Goal: Information Seeking & Learning: Learn about a topic

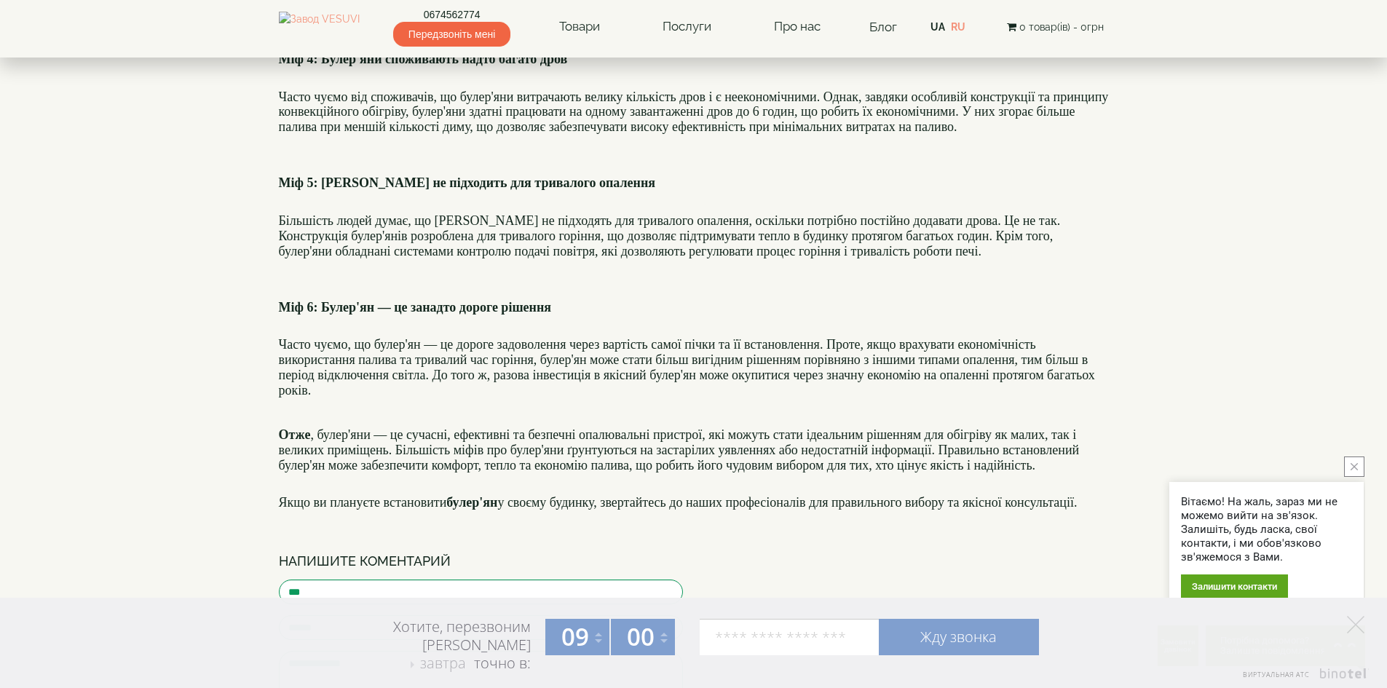
scroll to position [874, 0]
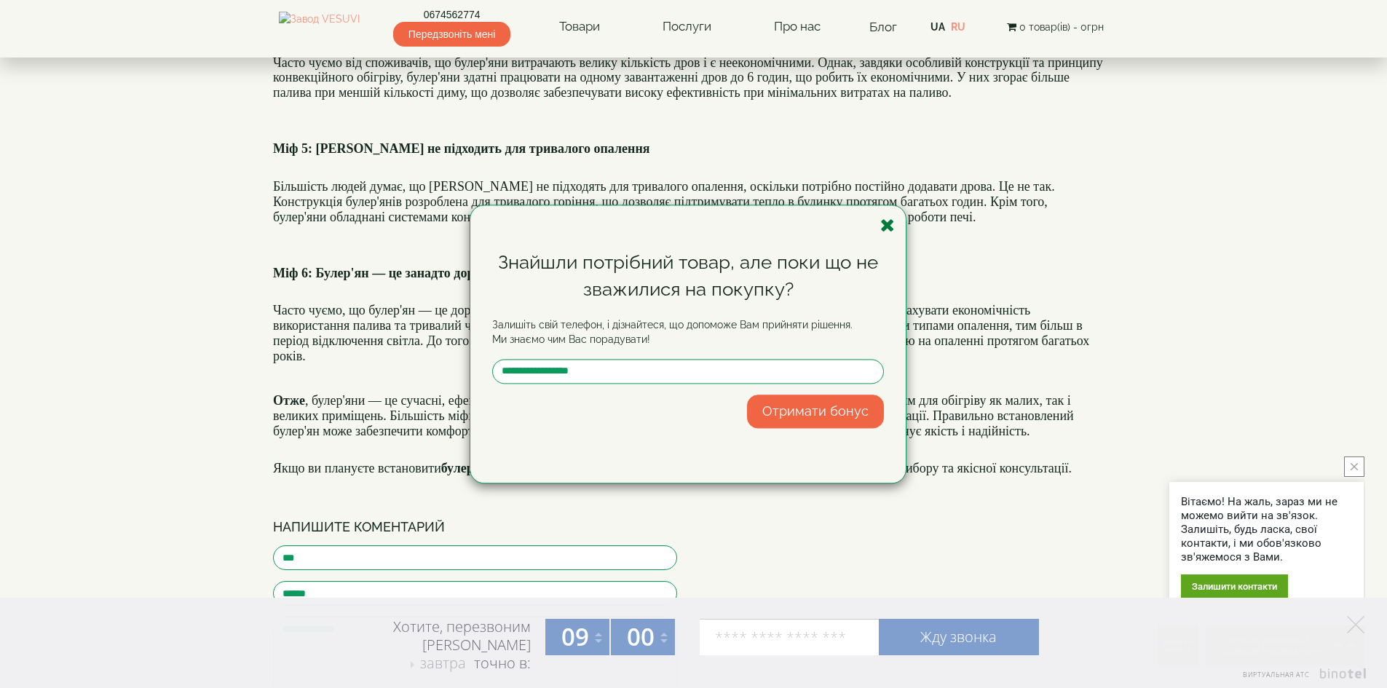
click at [888, 224] on icon "button" at bounding box center [887, 225] width 15 height 18
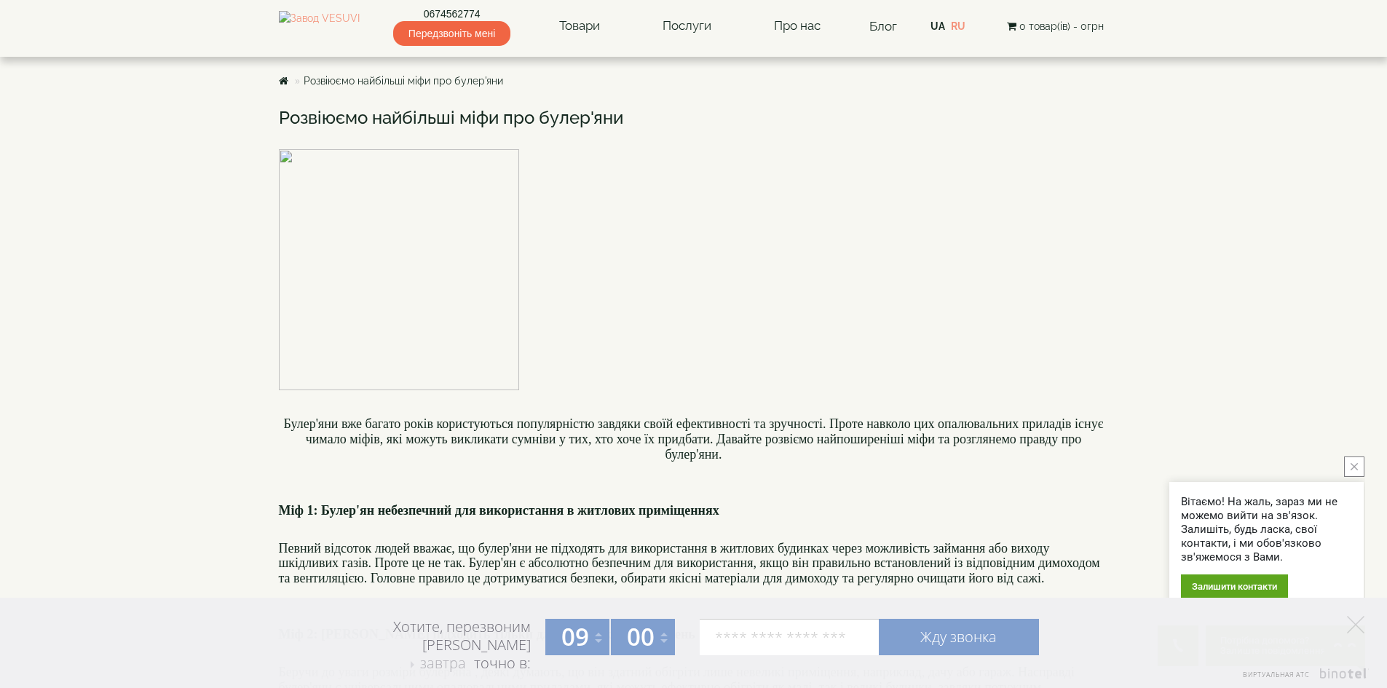
scroll to position [0, 0]
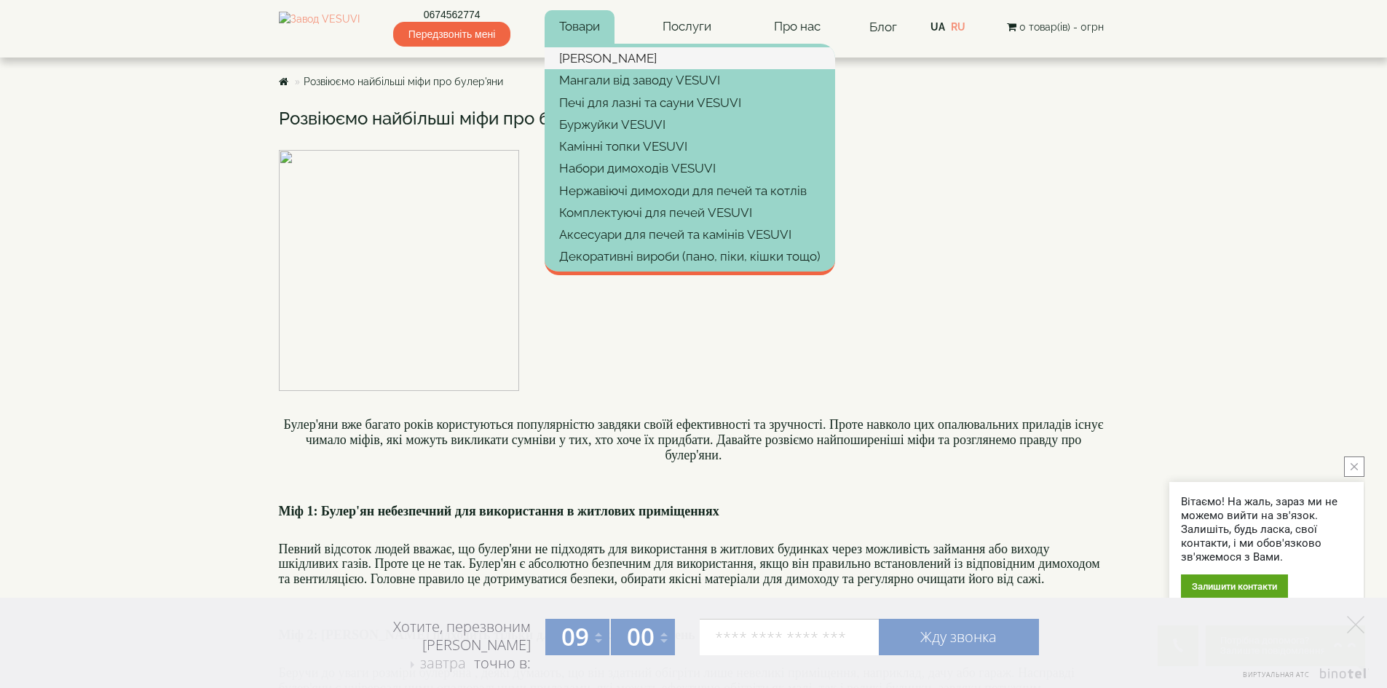
click at [594, 56] on link "[PERSON_NAME]" at bounding box center [690, 58] width 291 height 22
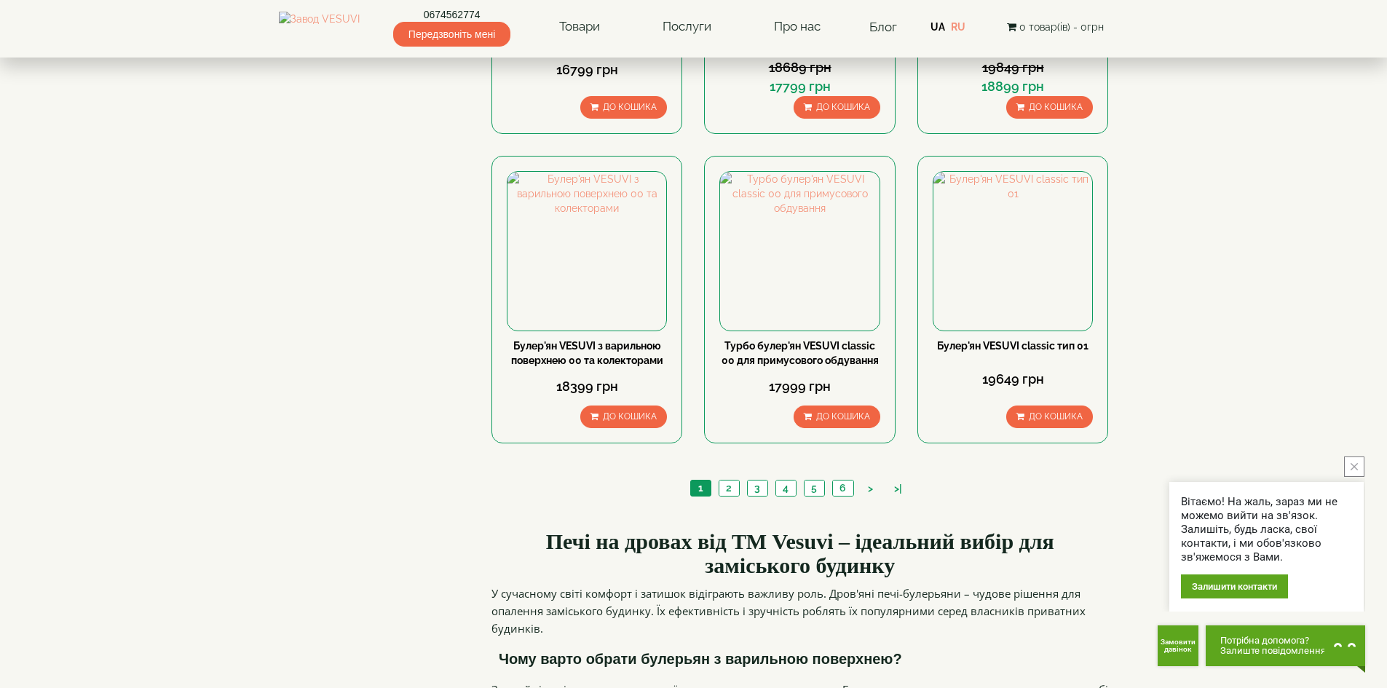
scroll to position [1583, 0]
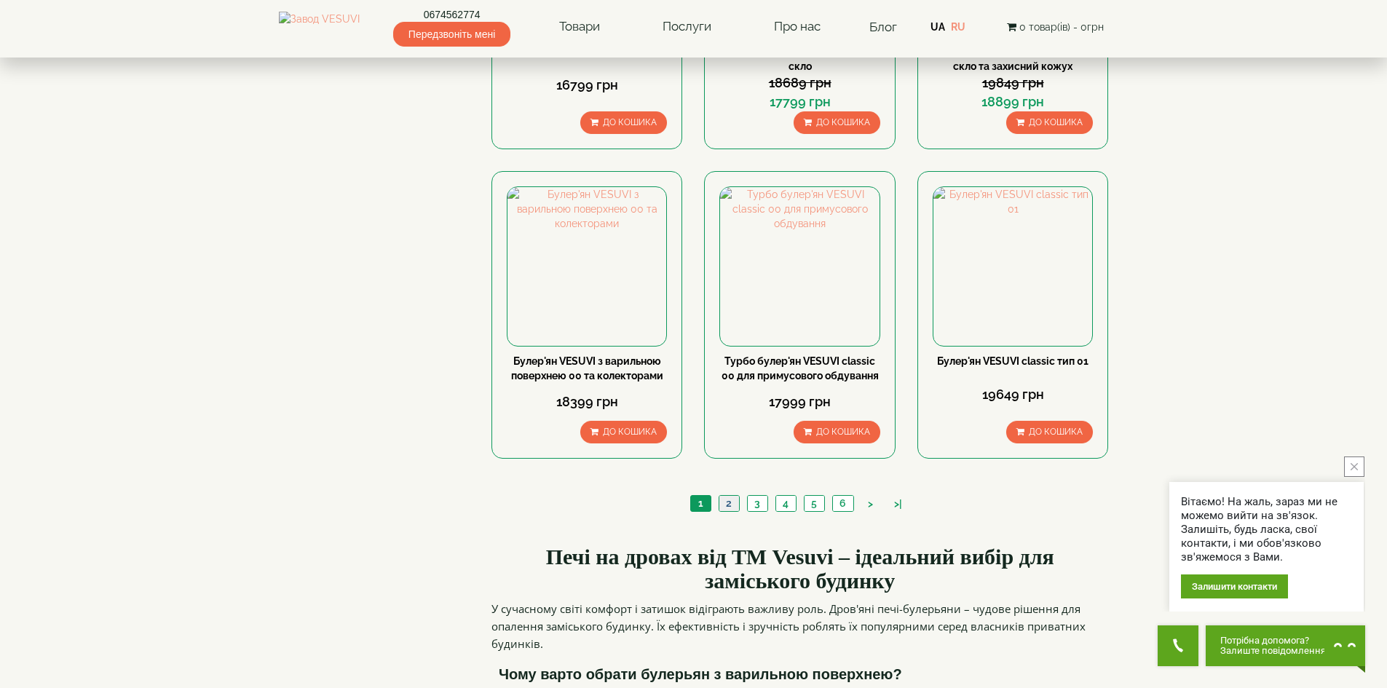
click at [728, 496] on link "2" at bounding box center [729, 503] width 20 height 15
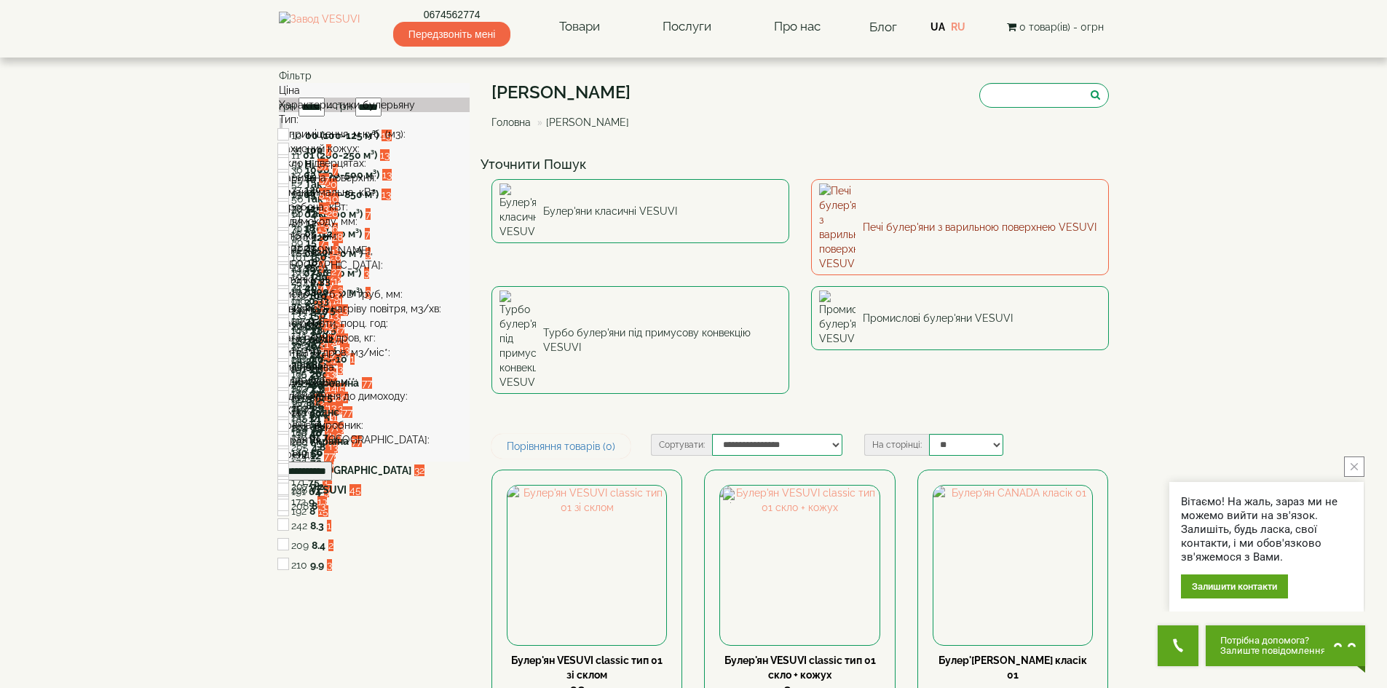
click at [867, 196] on link "Печі булер'яни з варильною поверхнею VESUVI" at bounding box center [960, 227] width 298 height 96
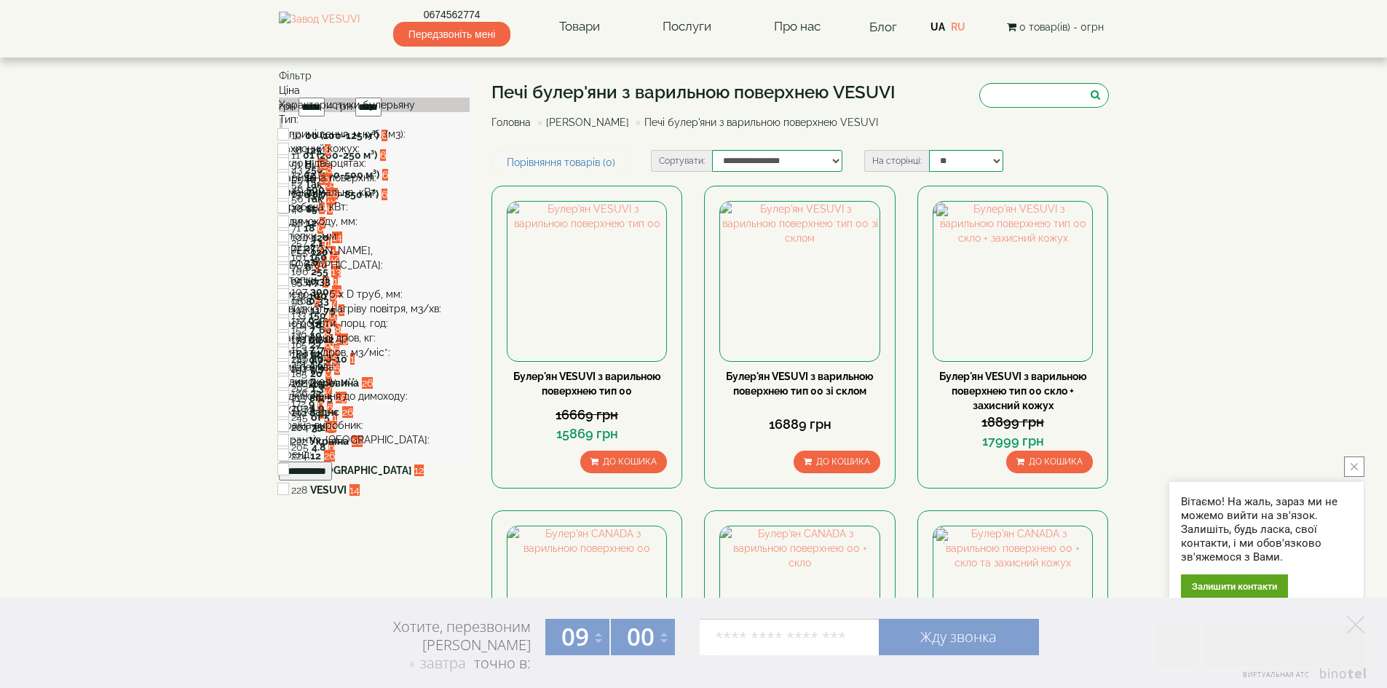
click at [406, 140] on span at bounding box center [406, 134] width 0 height 12
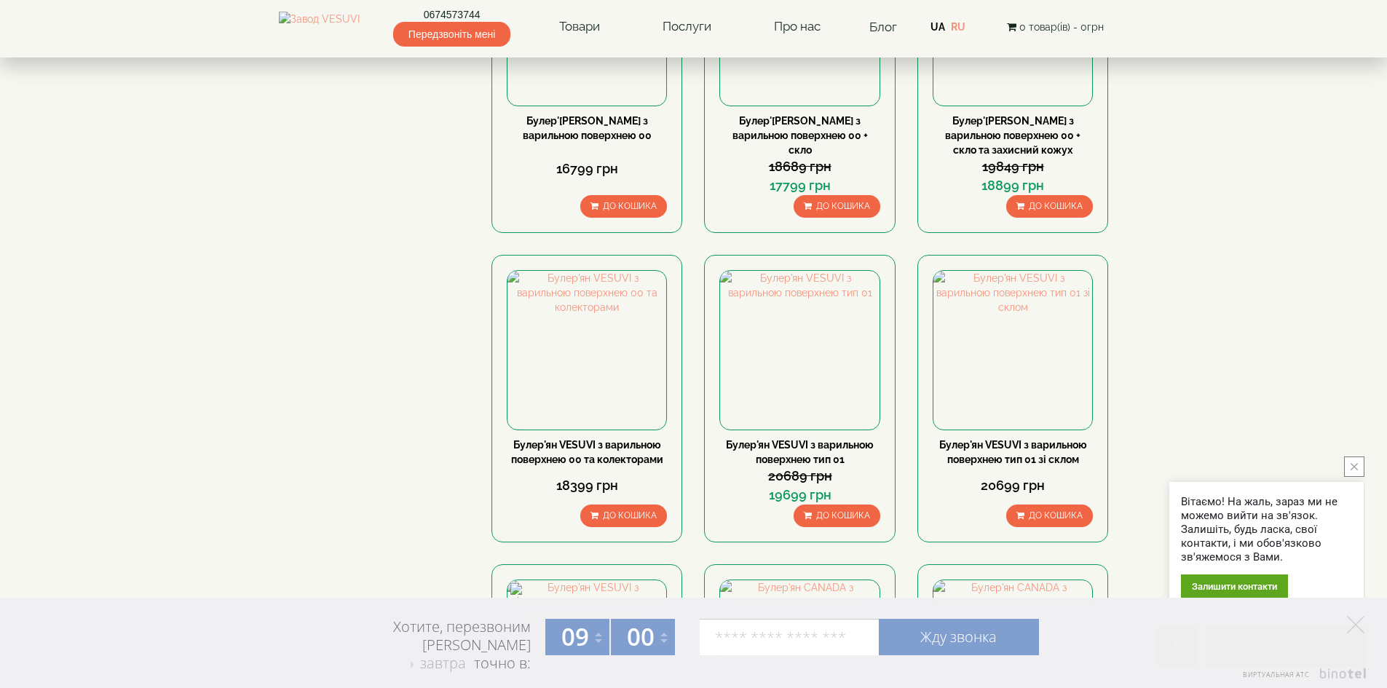
scroll to position [583, 0]
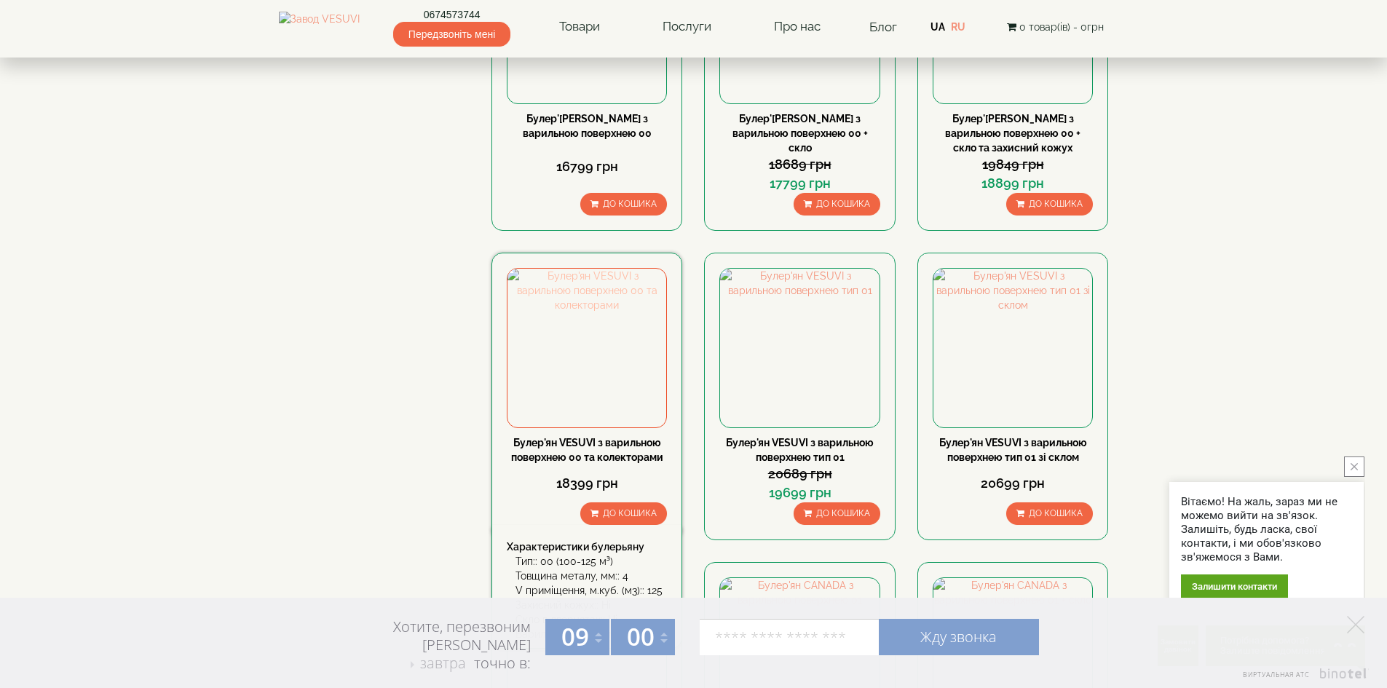
click at [580, 355] on img at bounding box center [587, 348] width 159 height 159
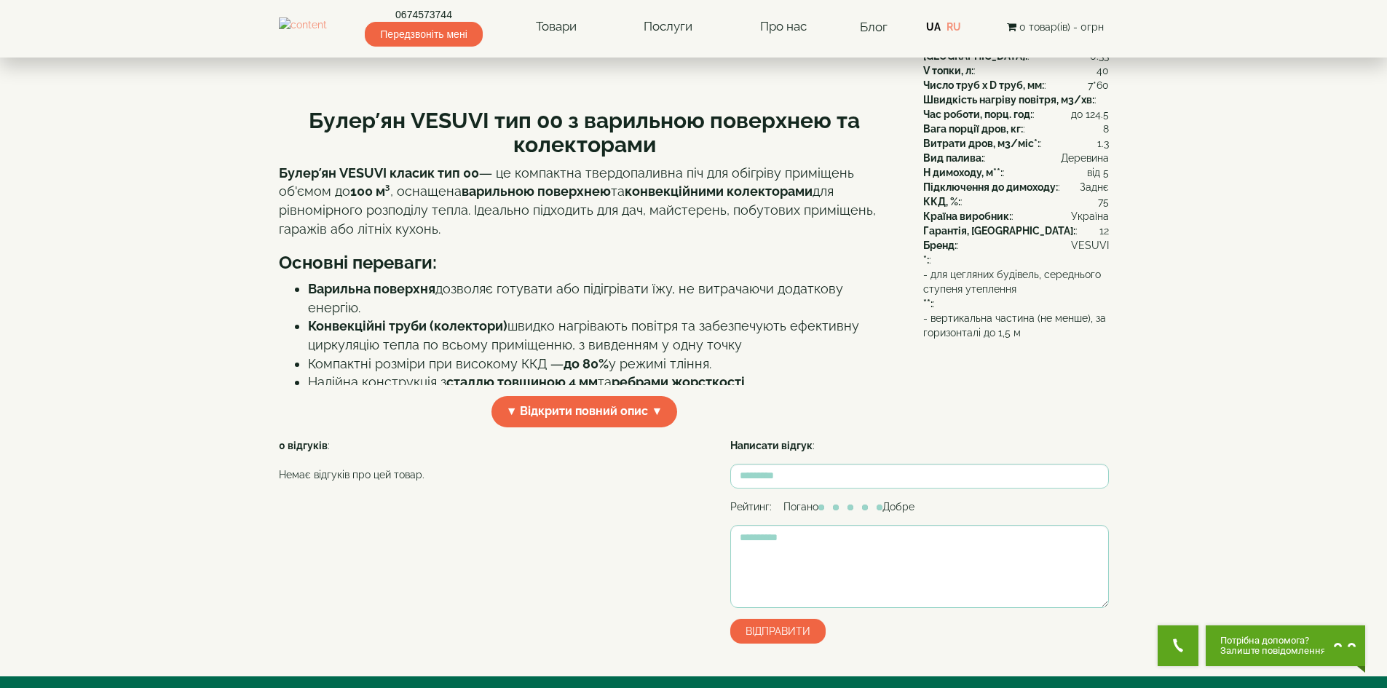
scroll to position [291, 0]
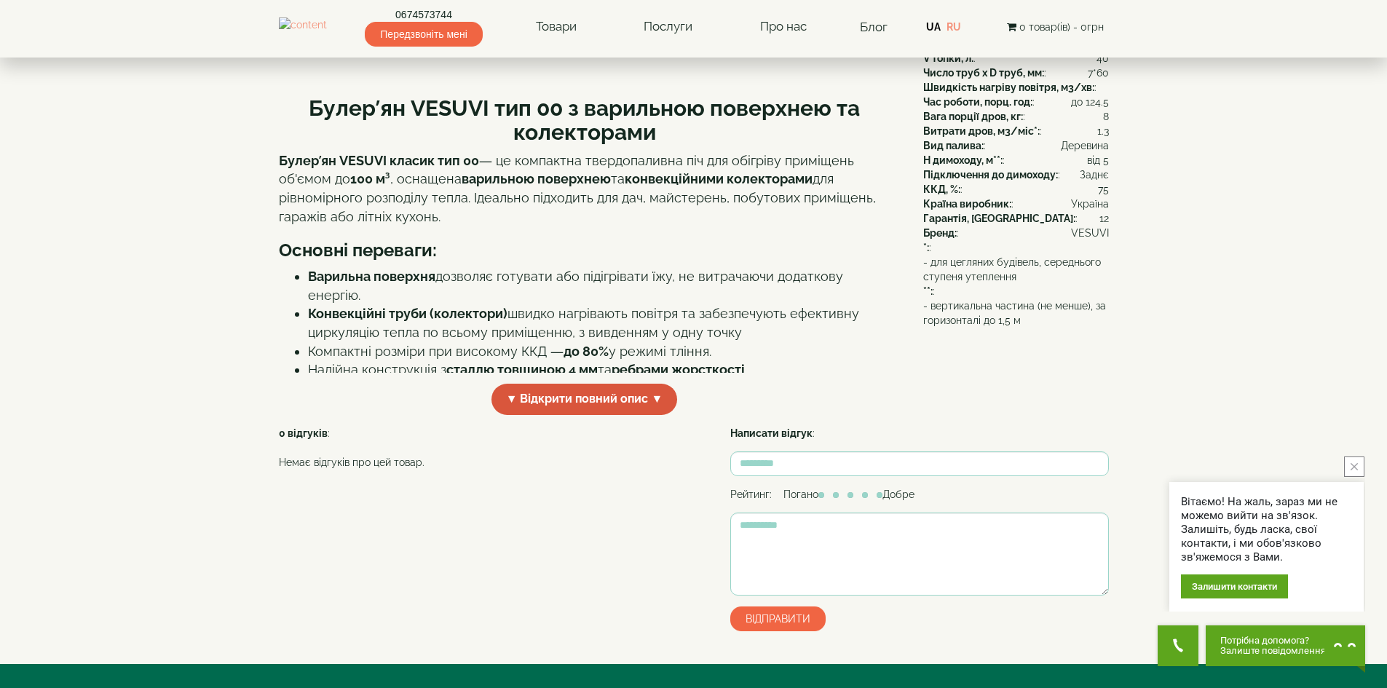
click at [591, 415] on span "▼ Відкрити повний опис ▼" at bounding box center [585, 399] width 186 height 31
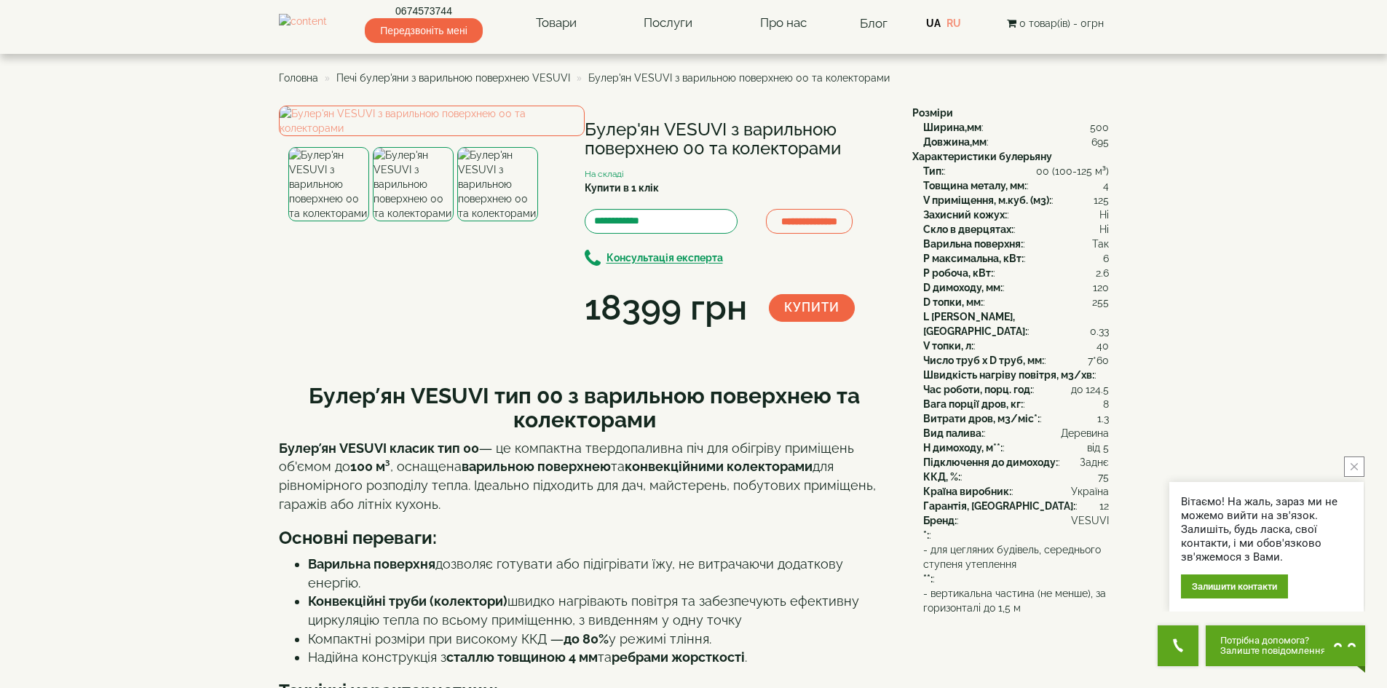
scroll to position [0, 0]
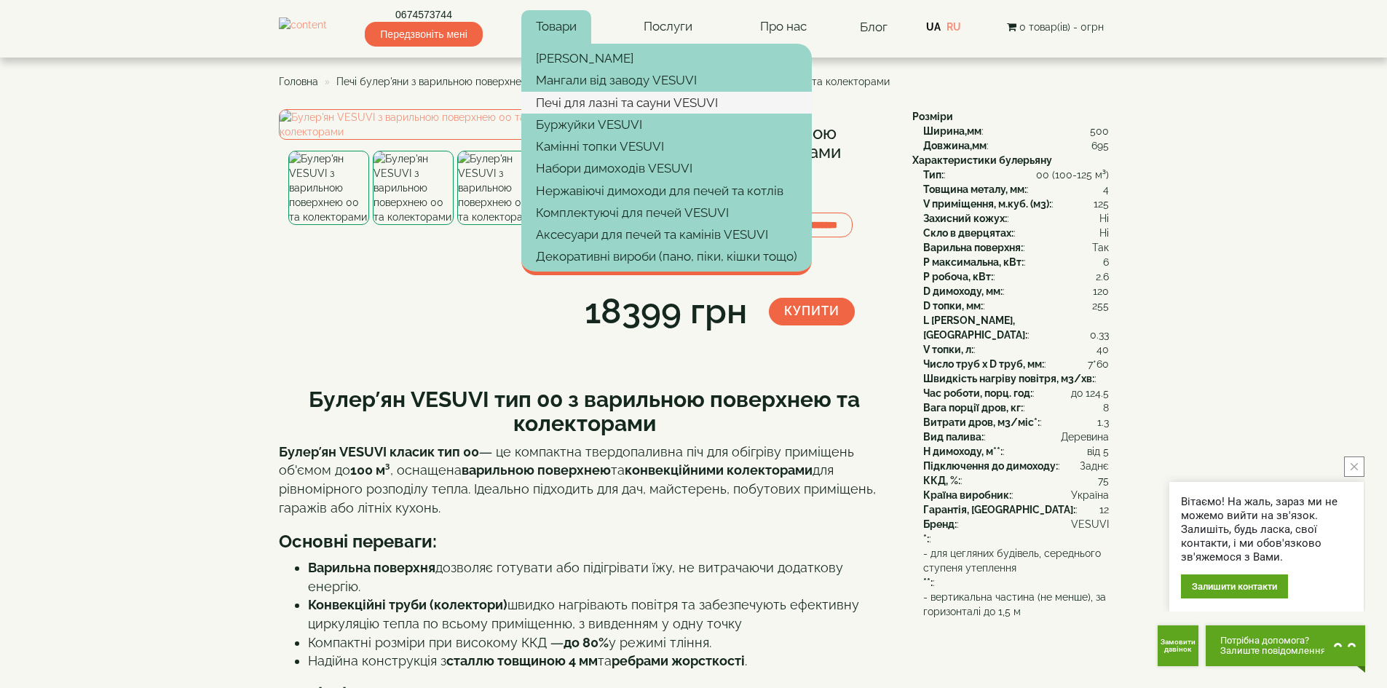
click at [655, 101] on link "Печі для лазні та сауни VESUVI" at bounding box center [666, 103] width 291 height 22
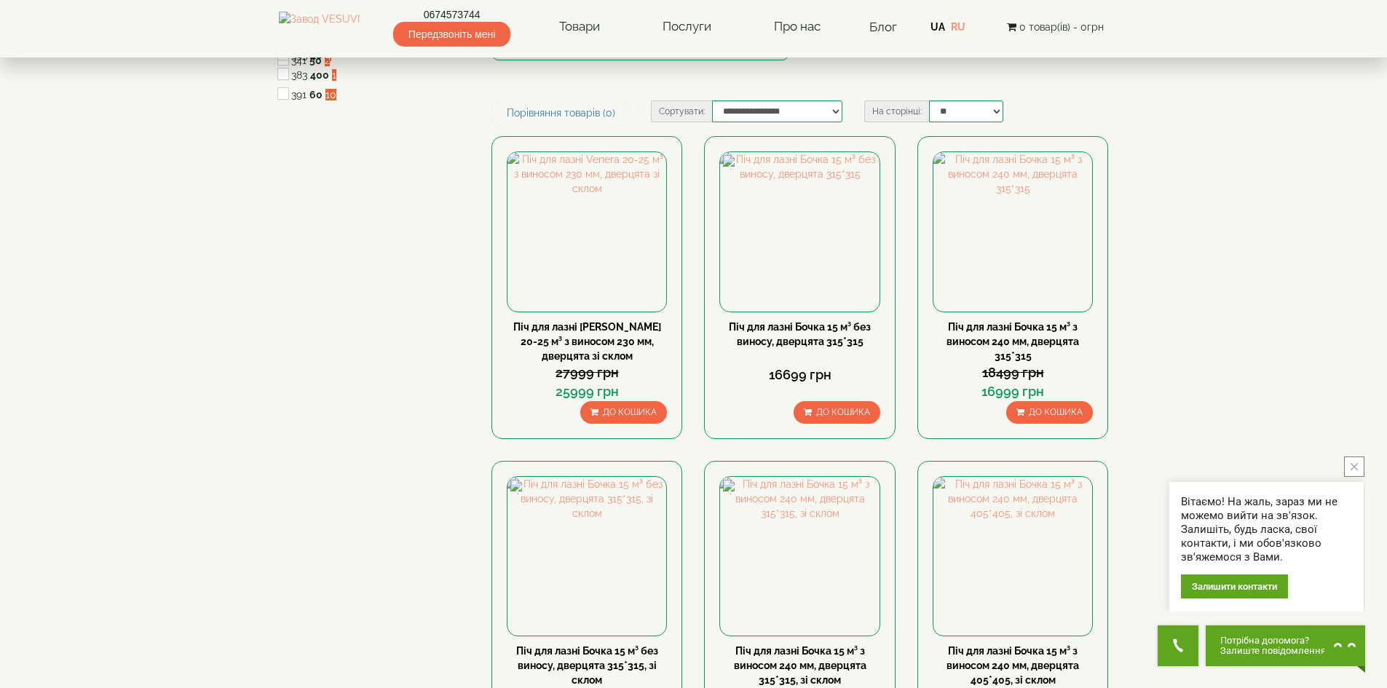
scroll to position [218, 0]
